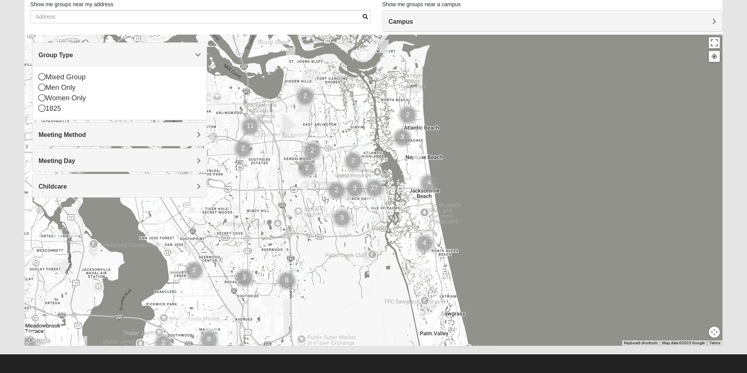
scroll to position [54, 0]
click at [42, 88] on icon at bounding box center [42, 87] width 7 height 7
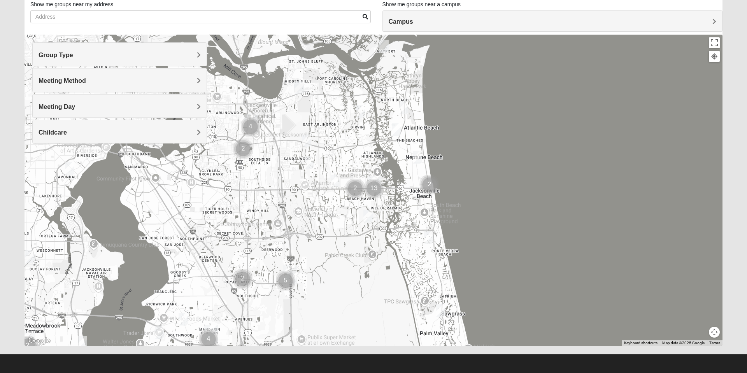
click at [179, 51] on h4 "Group Type" at bounding box center [120, 54] width 162 height 7
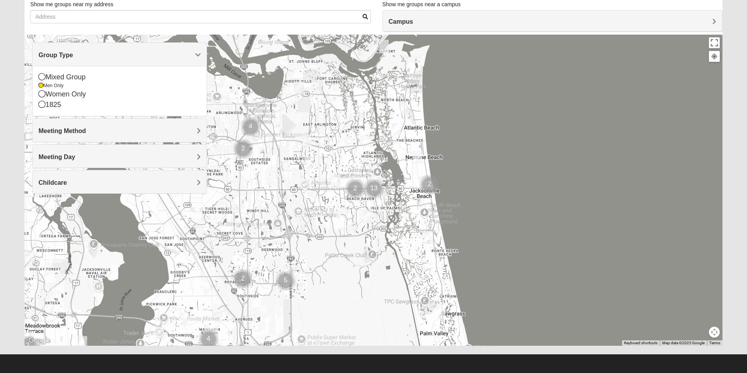
scroll to position [55, 0]
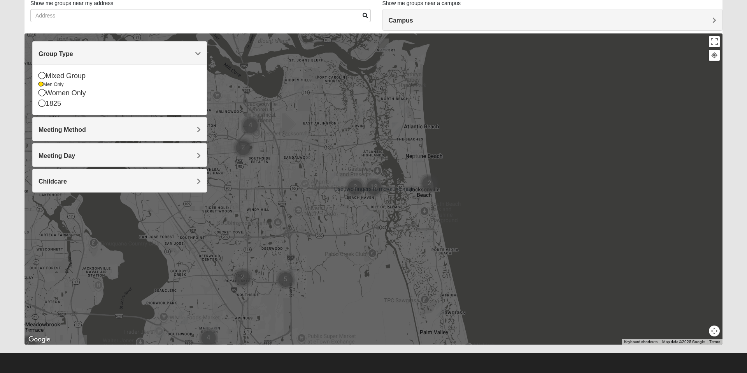
click at [73, 55] on span "Group Type" at bounding box center [56, 54] width 35 height 7
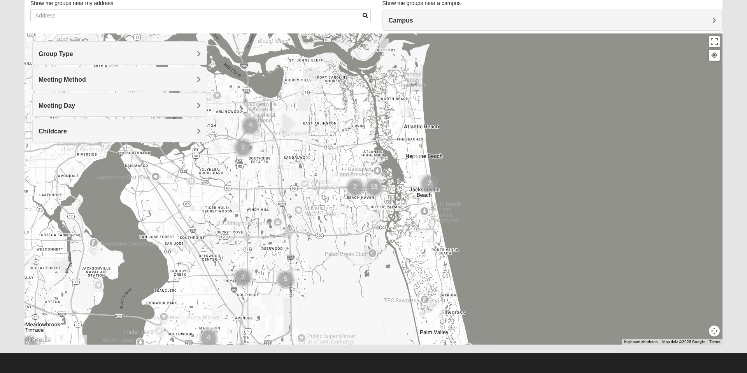
click at [73, 55] on span "Group Type" at bounding box center [56, 54] width 35 height 7
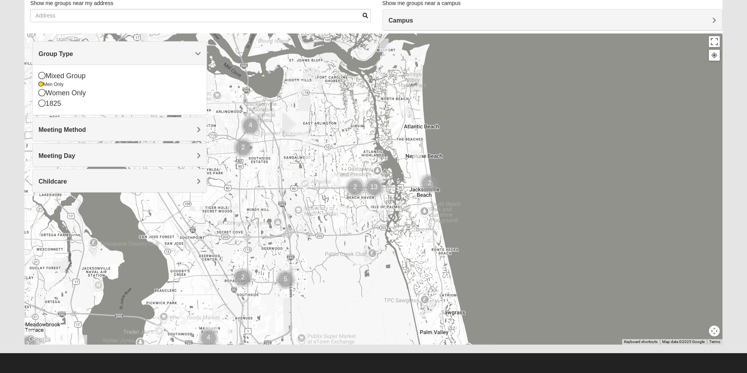
click at [44, 79] on icon at bounding box center [42, 75] width 7 height 7
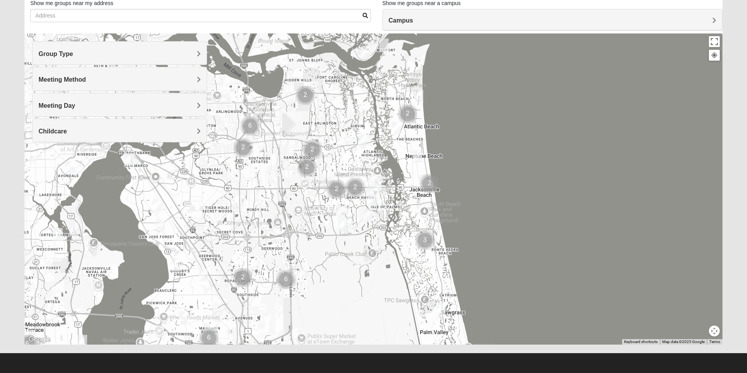
click at [45, 74] on div "Meeting Method" at bounding box center [120, 78] width 174 height 23
click at [183, 51] on h4 "Group Type" at bounding box center [120, 53] width 162 height 7
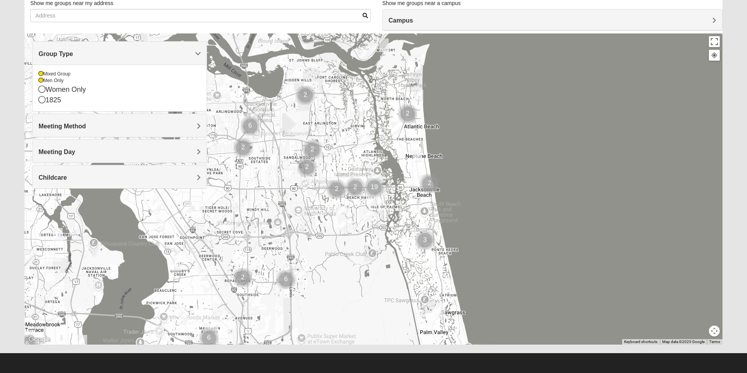
click at [335, 188] on div at bounding box center [374, 188] width 698 height 311
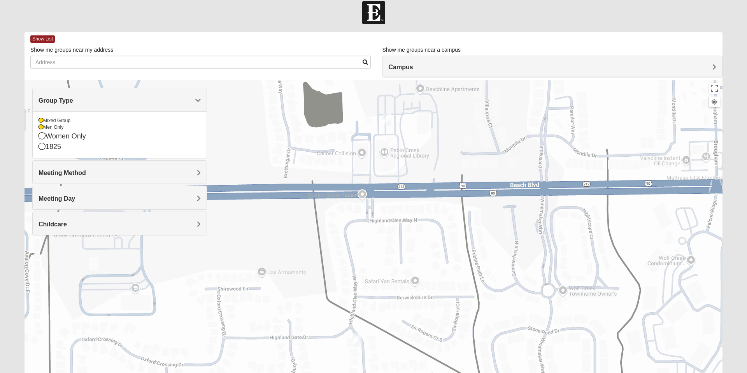
scroll to position [3, 0]
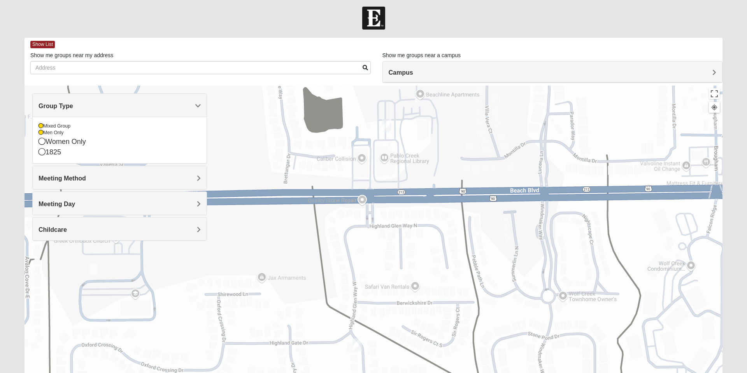
click at [456, 72] on h4 "Campus" at bounding box center [553, 72] width 328 height 7
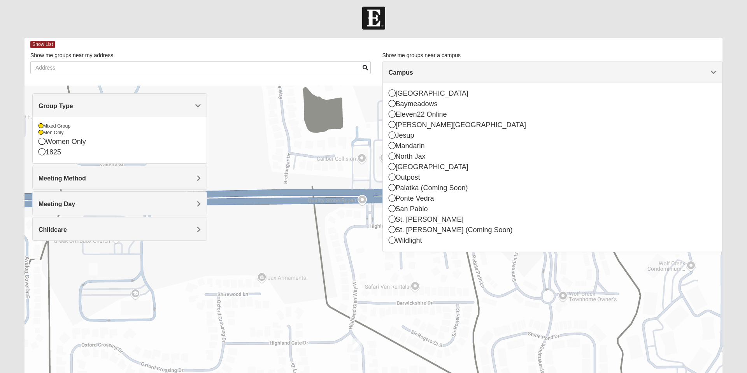
click at [391, 158] on icon at bounding box center [392, 156] width 7 height 7
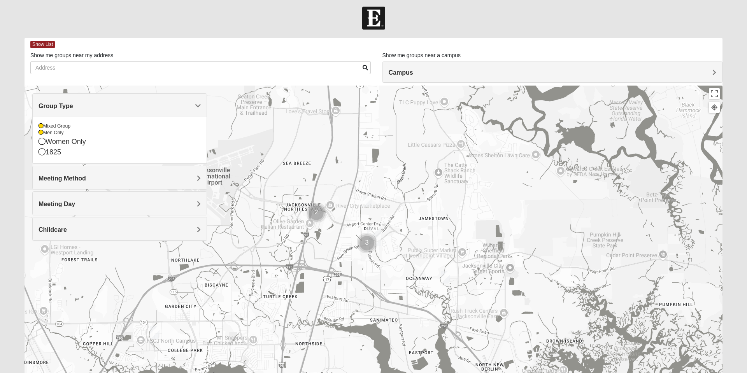
click at [361, 244] on img "Cluster of 3 groups" at bounding box center [367, 243] width 26 height 26
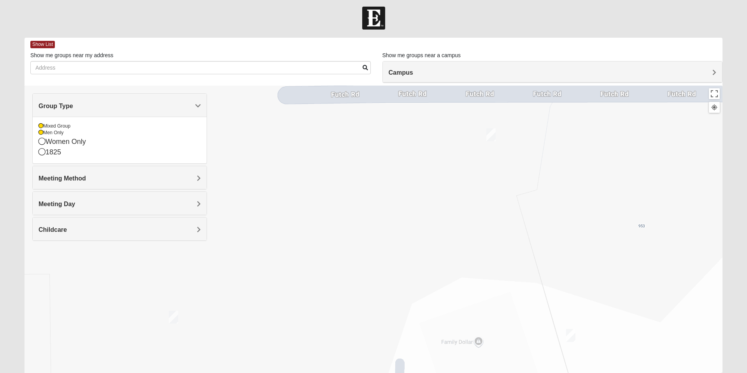
click at [486, 60] on div "Show me groups near a campus Campus [GEOGRAPHIC_DATA] [GEOGRAPHIC_DATA] Eleven2…" at bounding box center [553, 56] width 341 height 10
click at [468, 70] on h4 "Campus" at bounding box center [553, 72] width 328 height 7
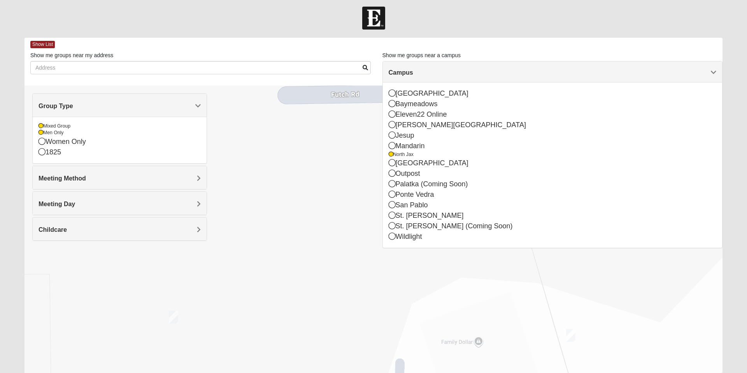
click at [391, 155] on icon at bounding box center [391, 154] width 5 height 5
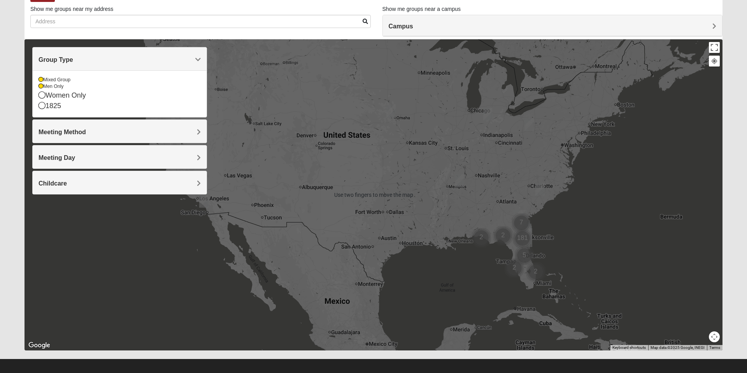
scroll to position [46, 0]
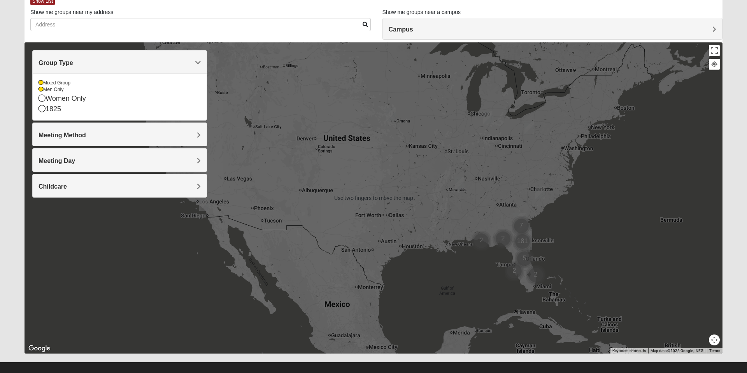
click at [635, 207] on div "To navigate, press the arrow keys." at bounding box center [374, 197] width 698 height 311
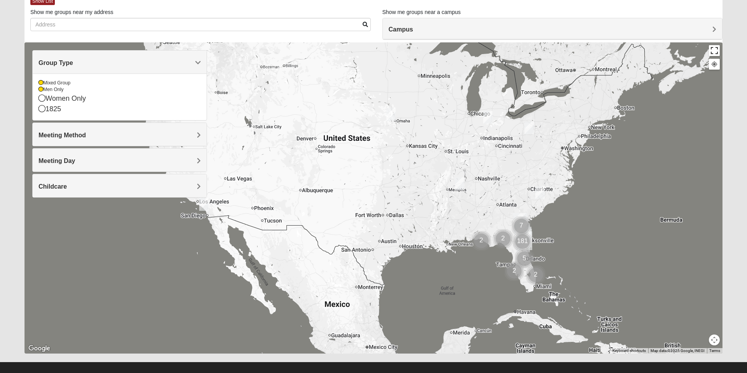
click at [715, 47] on button "Toggle fullscreen view" at bounding box center [714, 50] width 11 height 11
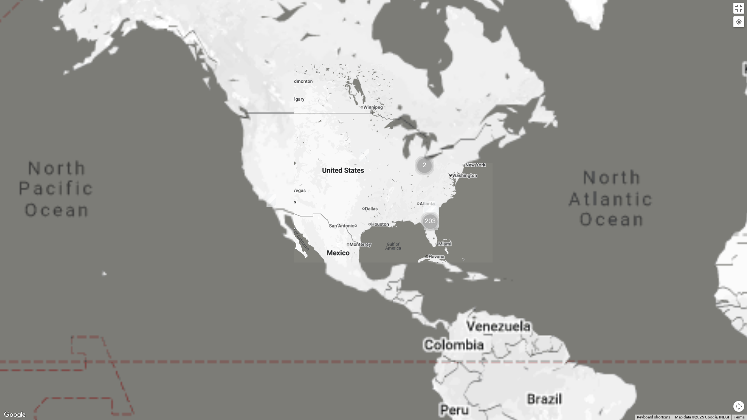
click at [562, 171] on div "To navigate, press the arrow keys." at bounding box center [373, 210] width 747 height 420
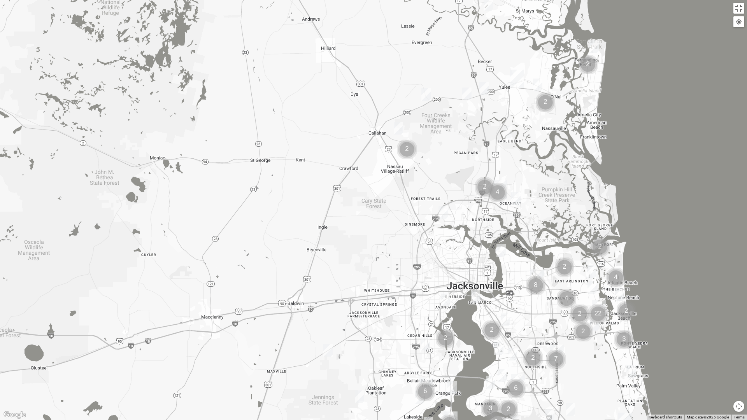
click at [498, 186] on img "Cluster of 4 groups" at bounding box center [498, 193] width 26 height 26
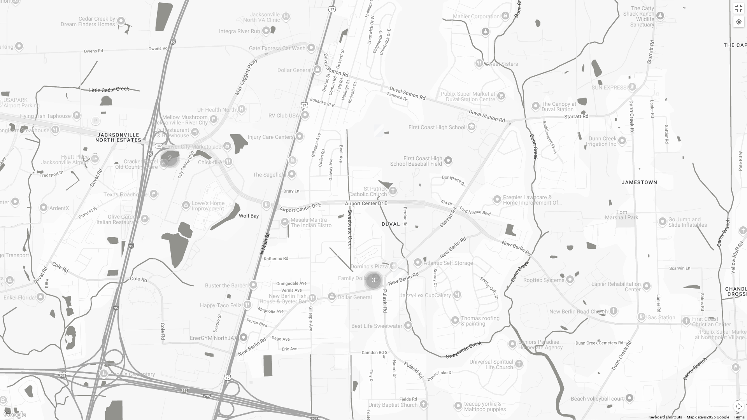
click at [404, 270] on img "North Jax" at bounding box center [400, 268] width 20 height 25
click at [425, 229] on button "Close" at bounding box center [434, 234] width 19 height 19
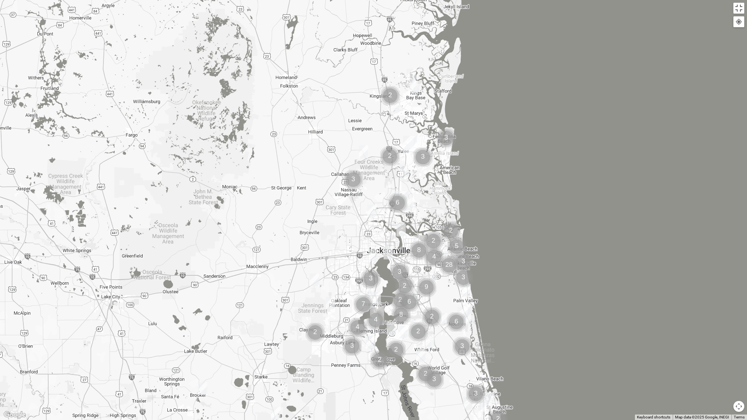
click at [413, 88] on img "Mixed Kings Bay Base 31547" at bounding box center [413, 86] width 16 height 19
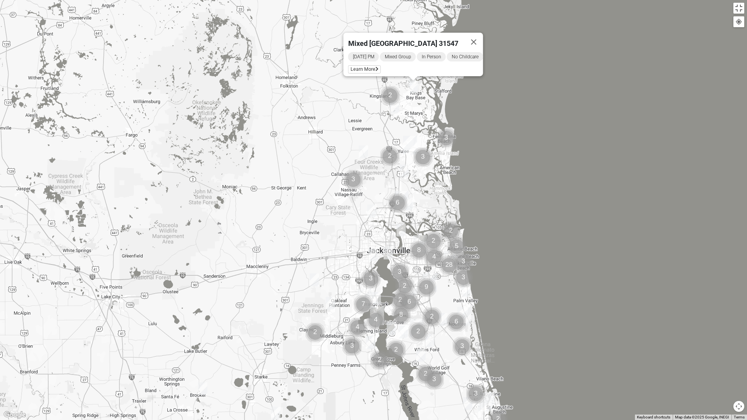
click at [418, 93] on img "Mixed Kings Bay Base 31547" at bounding box center [413, 86] width 16 height 19
click at [483, 37] on button "Close" at bounding box center [474, 42] width 19 height 19
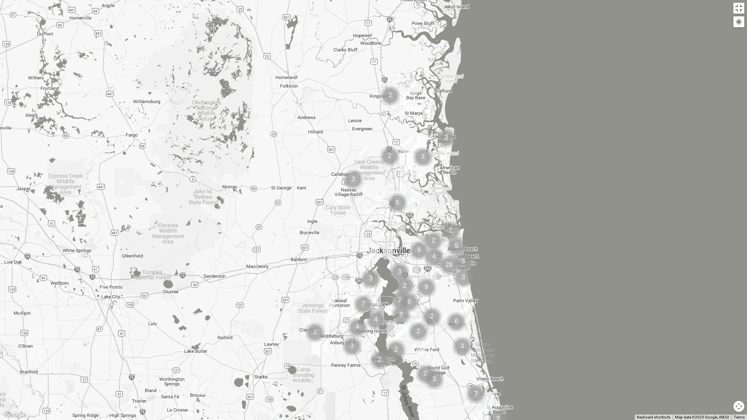
click at [209, 373] on img "Mixed Belle Oaks Barn 32622" at bounding box center [203, 388] width 16 height 19
click at [267, 339] on button "Close" at bounding box center [263, 344] width 19 height 19
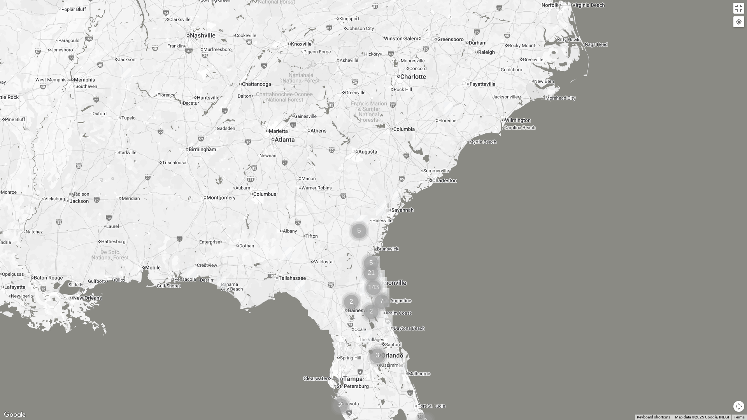
click at [361, 225] on img "Cluster of 5 groups" at bounding box center [359, 231] width 26 height 26
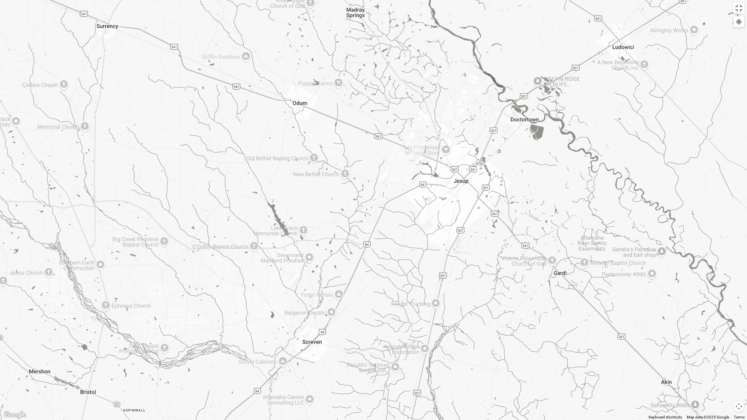
click at [419, 162] on img "Jesup" at bounding box center [416, 156] width 20 height 25
click at [444, 181] on img "Mens Dunham-Ledbetter 31545" at bounding box center [449, 187] width 16 height 19
click at [383, 180] on img "Mens Flores 31545" at bounding box center [384, 177] width 16 height 19
click at [448, 126] on button "Close" at bounding box center [440, 132] width 19 height 19
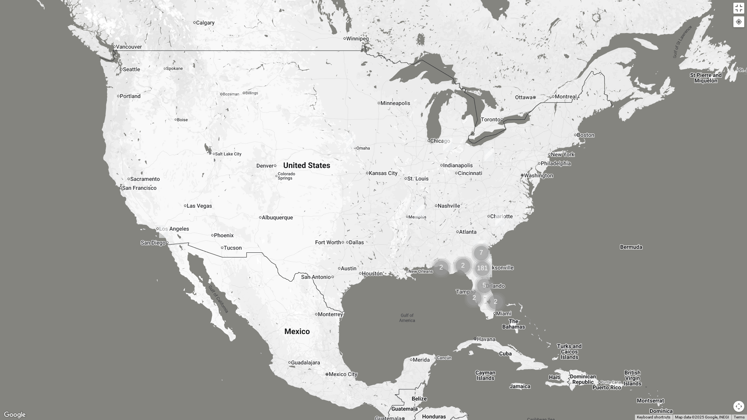
click at [160, 228] on img "Online Mens Brannen 92058" at bounding box center [164, 231] width 16 height 19
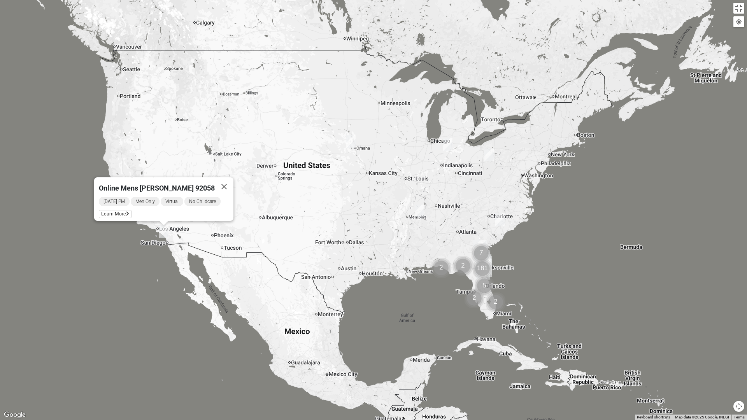
click at [225, 177] on button "Close" at bounding box center [224, 186] width 19 height 19
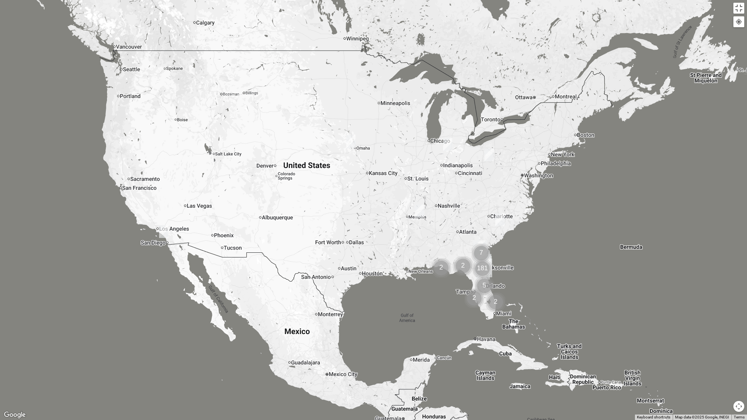
click at [348, 147] on img "Mens Hultgren 68022" at bounding box center [351, 141] width 16 height 19
click at [419, 214] on img "Mixed Fredrickson/Sorrel 38375" at bounding box center [420, 211] width 16 height 19
click at [447, 143] on img "Online Mixed Lantz 46814" at bounding box center [448, 144] width 16 height 19
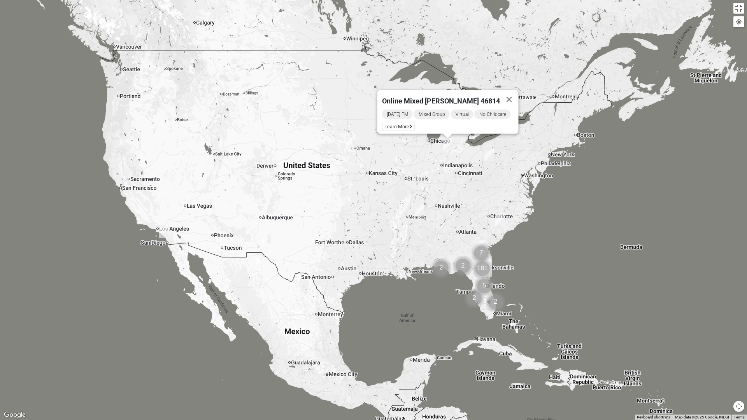
click at [486, 159] on img "Mixed Higham 26003" at bounding box center [489, 155] width 16 height 19
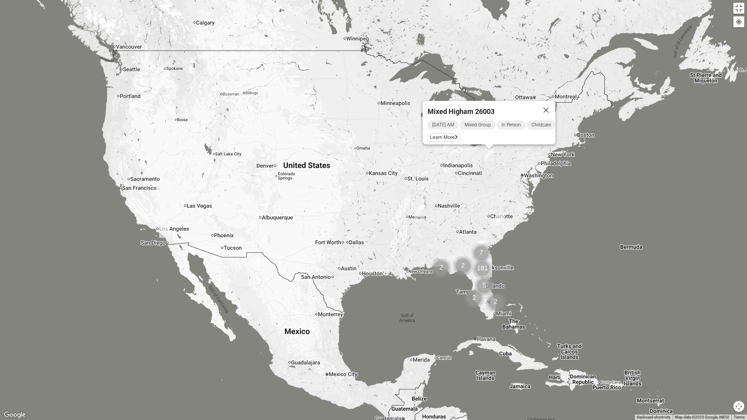
click at [497, 217] on img "Mixed Hensley 29571" at bounding box center [500, 219] width 16 height 19
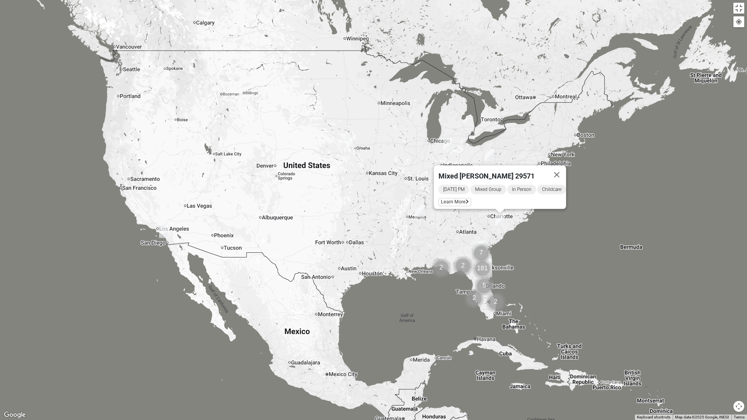
click at [485, 271] on img "Cluster of 181 groups" at bounding box center [483, 269] width 26 height 26
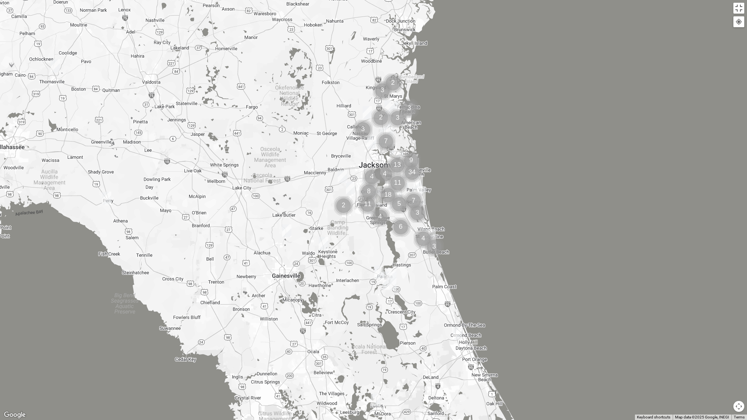
click at [434, 245] on img "Cluster of 4 groups" at bounding box center [424, 239] width 26 height 26
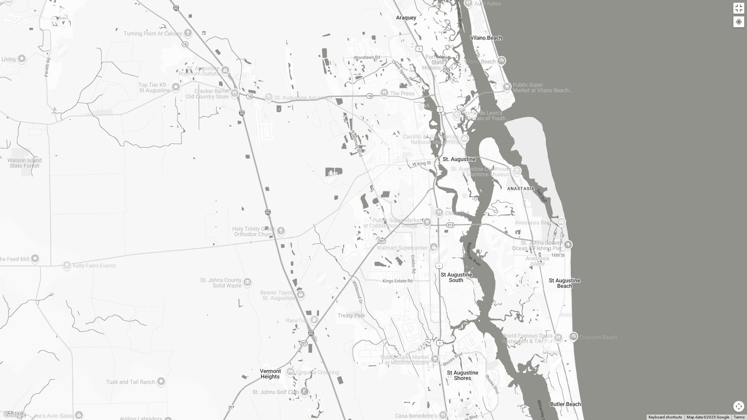
click at [444, 252] on img "St. Augustine (Coming Soon)" at bounding box center [440, 256] width 20 height 25
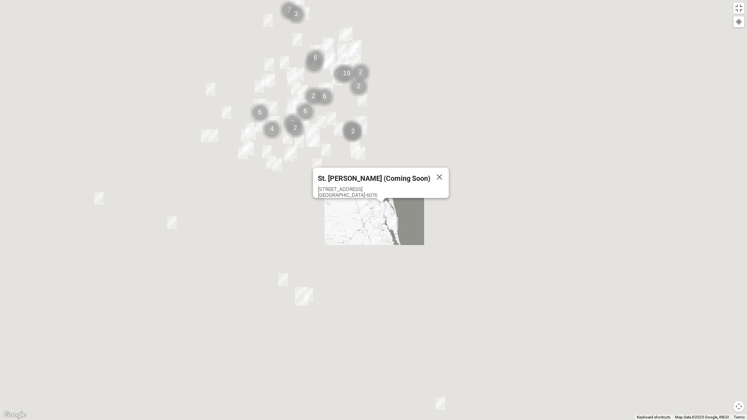
click at [737, 373] on button "Map camera controls" at bounding box center [739, 406] width 11 height 11
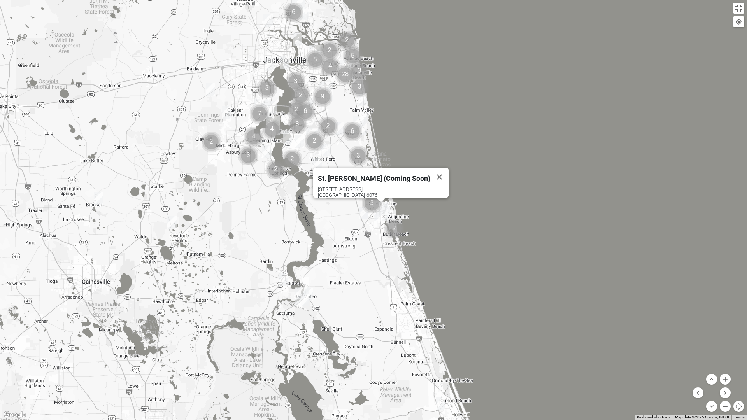
click at [726, 373] on button "Zoom out" at bounding box center [725, 406] width 11 height 11
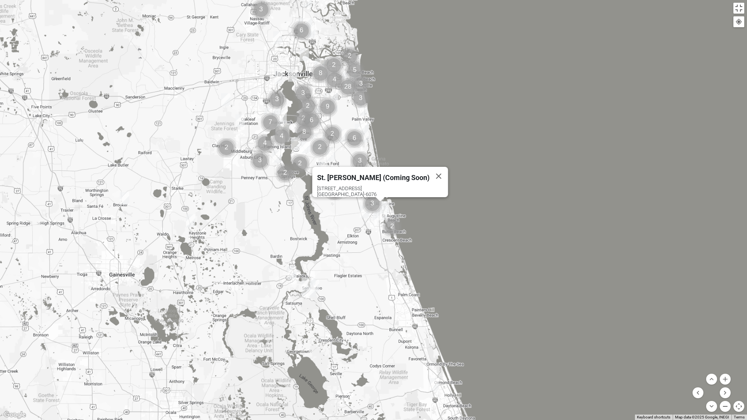
click at [727, 373] on button "Zoom out" at bounding box center [725, 406] width 11 height 11
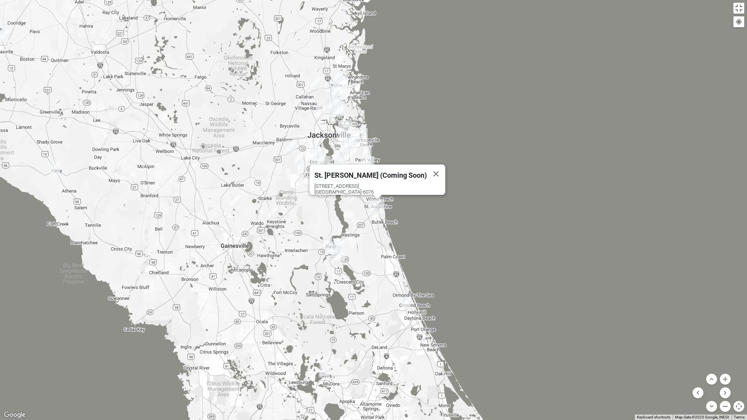
click at [723, 373] on button "Zoom out" at bounding box center [725, 406] width 11 height 11
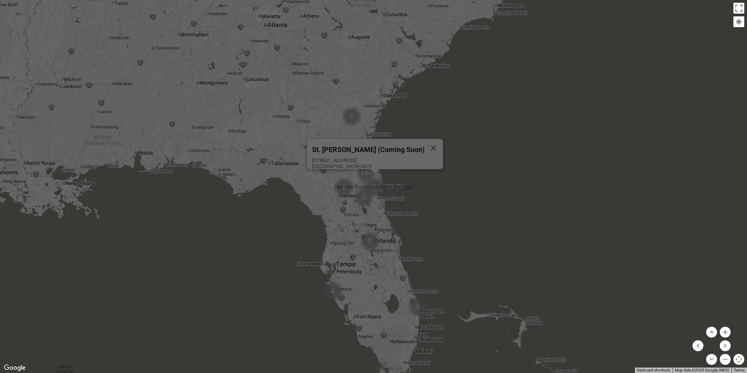
scroll to position [55, 0]
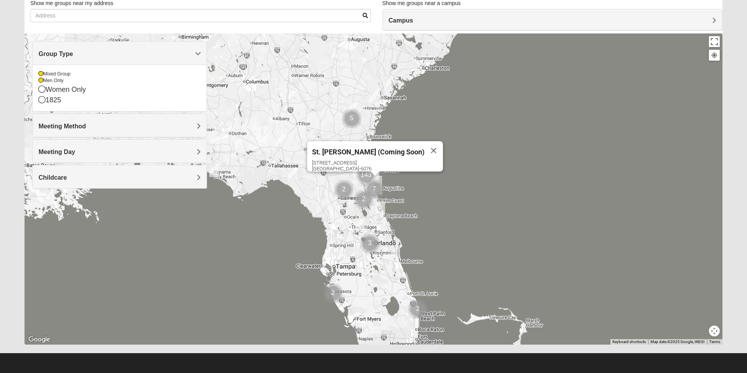
click at [491, 217] on div "St. [PERSON_NAME] (Coming Soon) [STREET_ADDRESS]" at bounding box center [374, 188] width 698 height 311
